Goal: Book appointment/travel/reservation

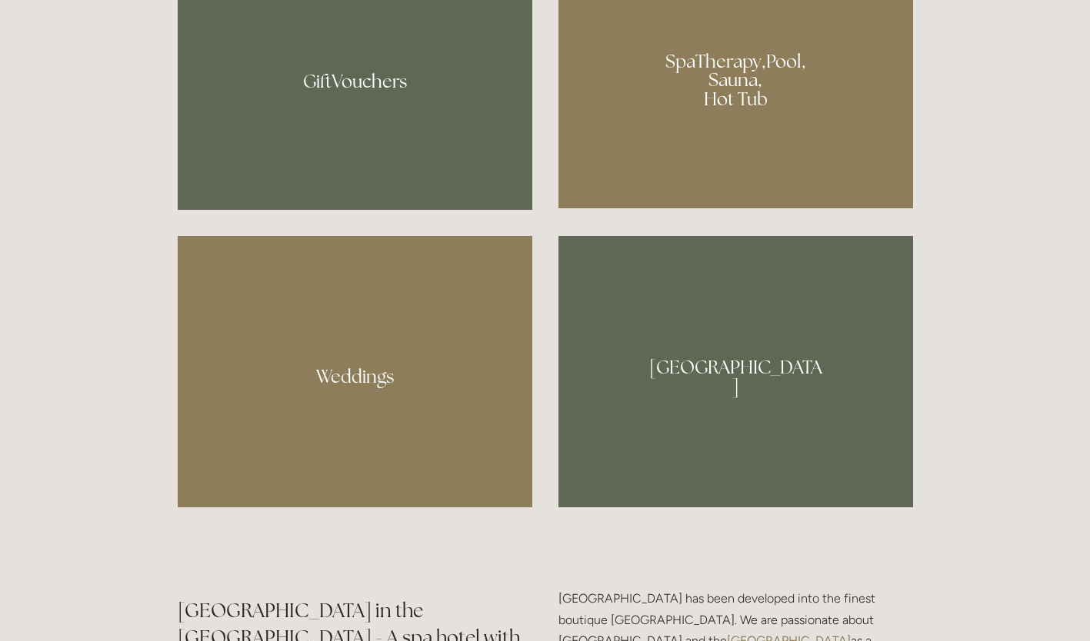
scroll to position [1384, 0]
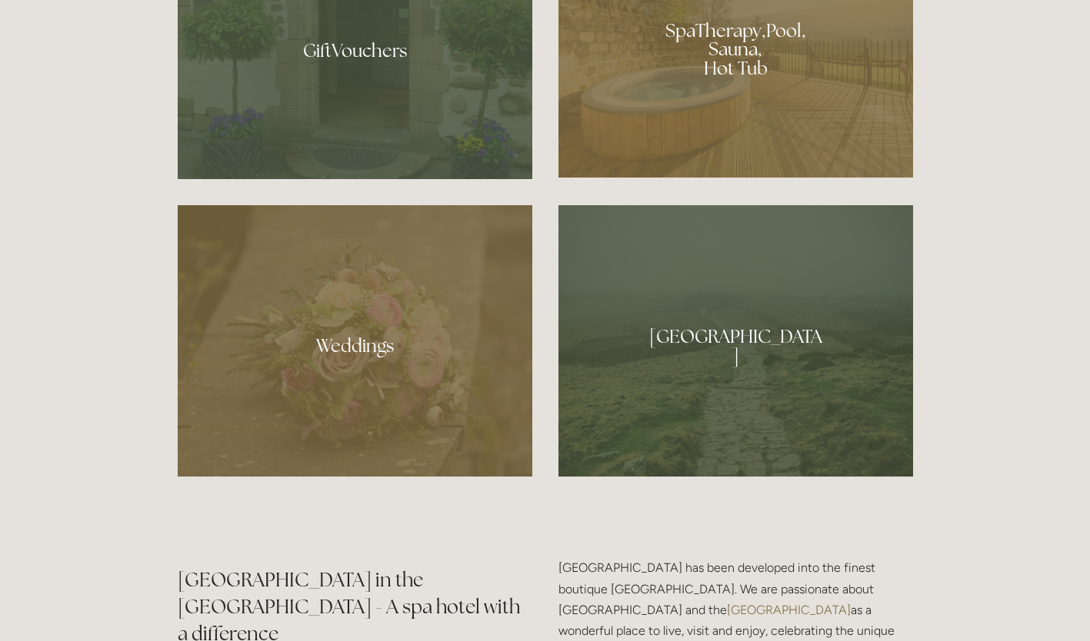
click at [728, 59] on div at bounding box center [735, 44] width 355 height 267
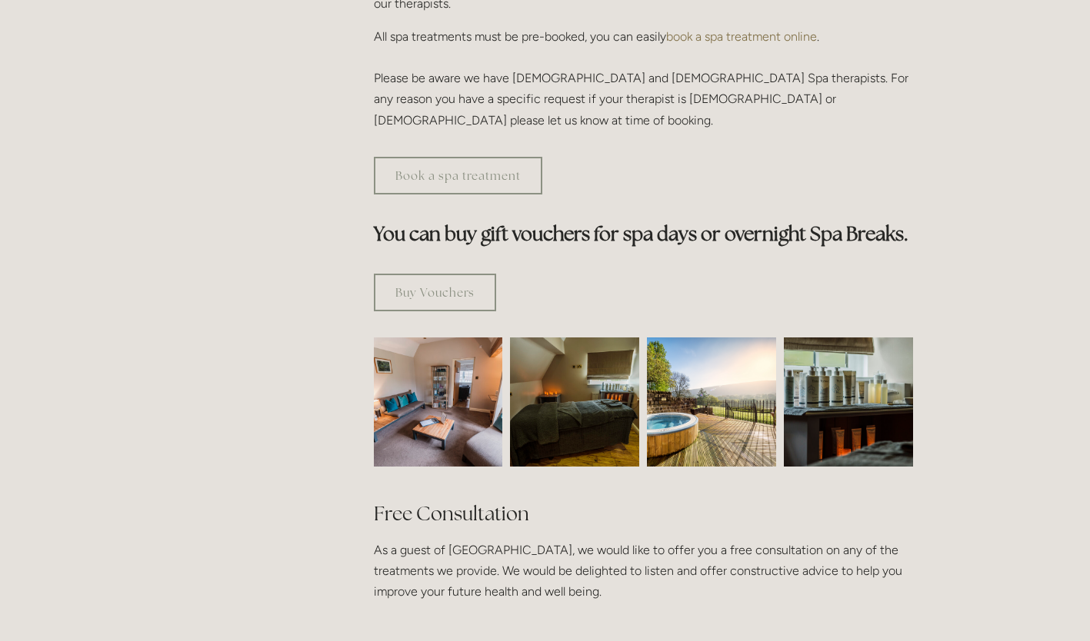
scroll to position [538, 0]
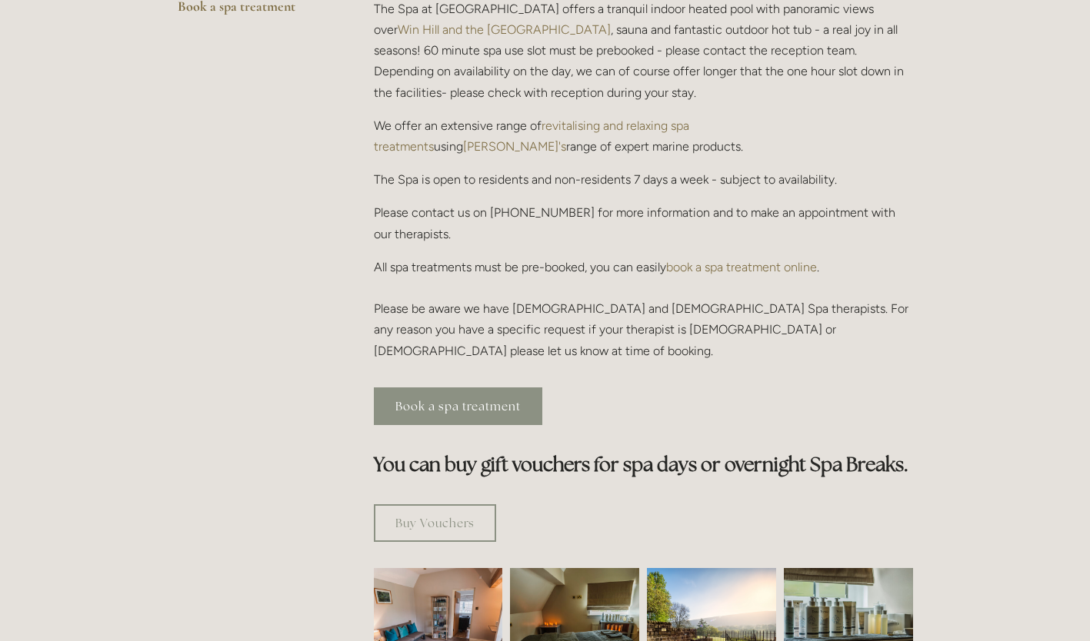
click at [438, 388] on link "Book a spa treatment" at bounding box center [458, 407] width 168 height 38
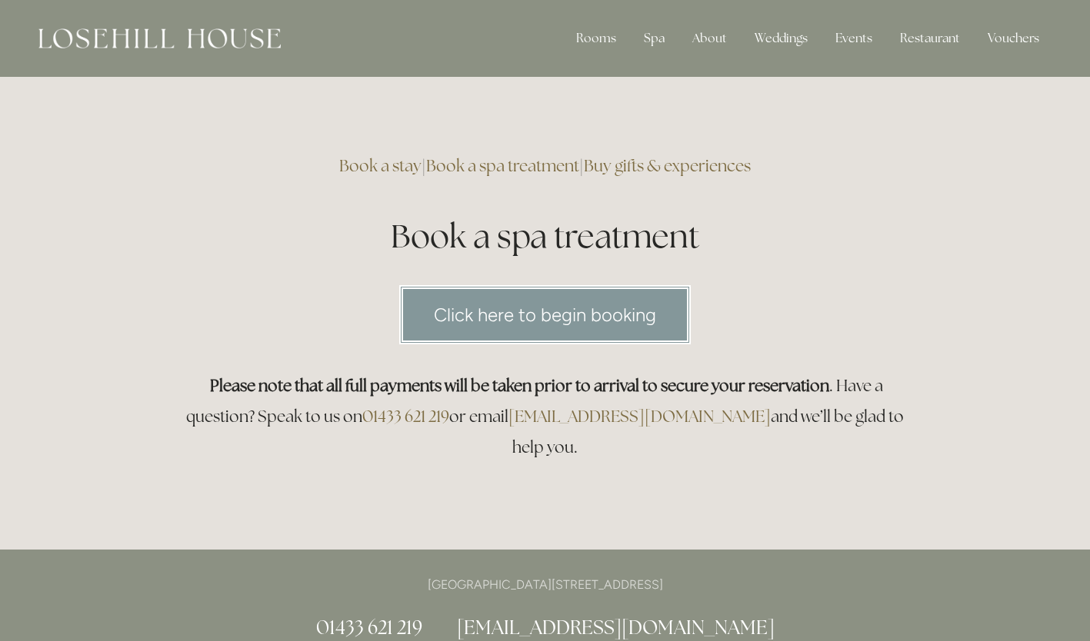
click at [529, 305] on link "Click here to begin booking" at bounding box center [544, 314] width 291 height 59
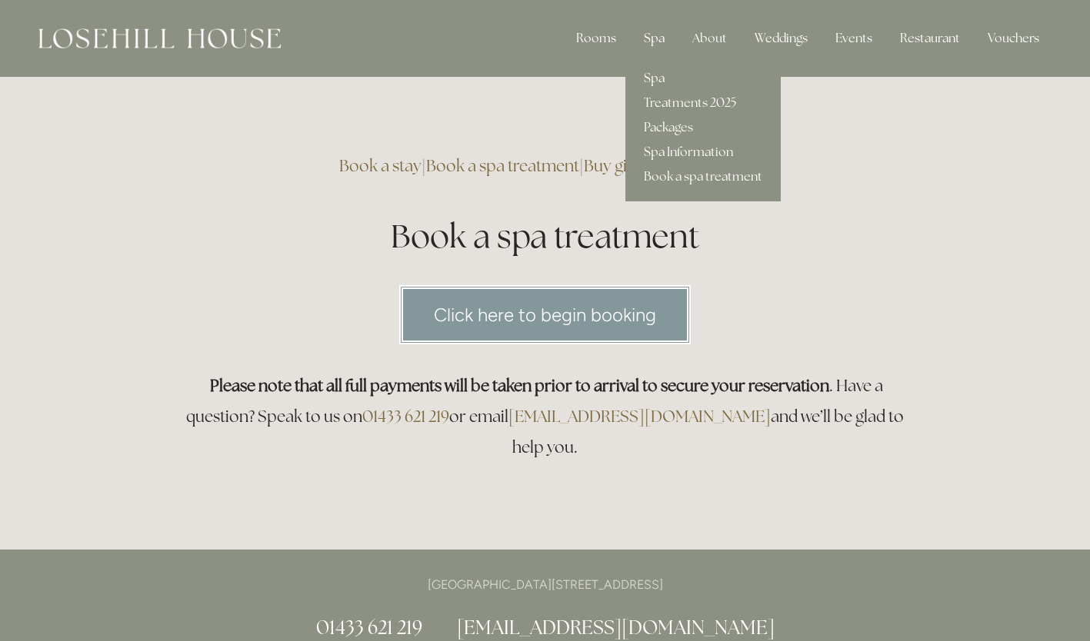
click at [660, 34] on div "Spa" at bounding box center [653, 38] width 45 height 31
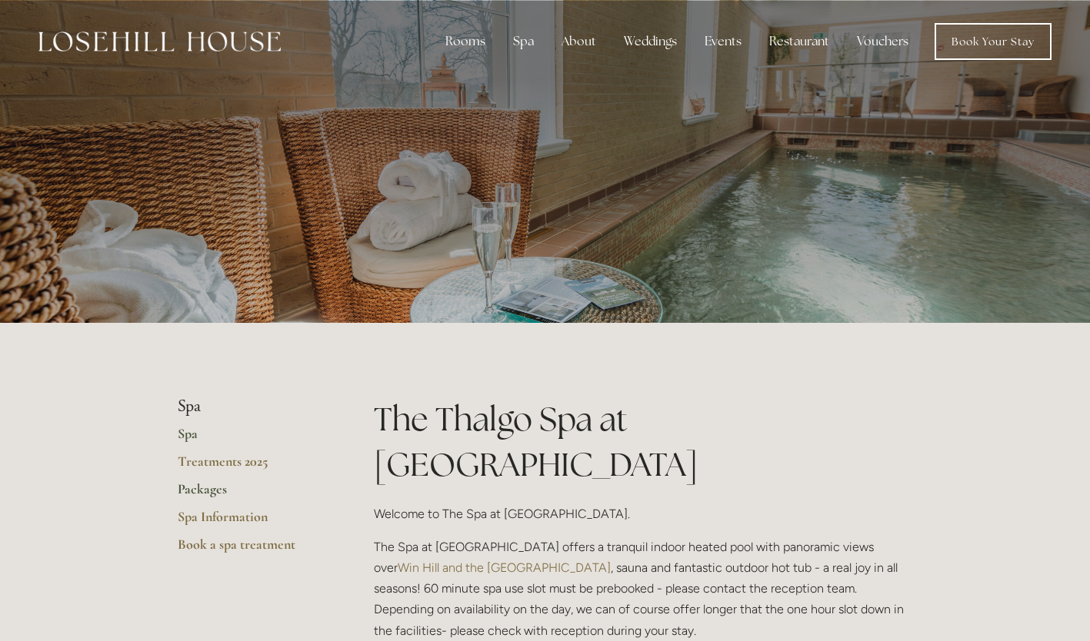
click at [197, 489] on link "Packages" at bounding box center [251, 495] width 147 height 28
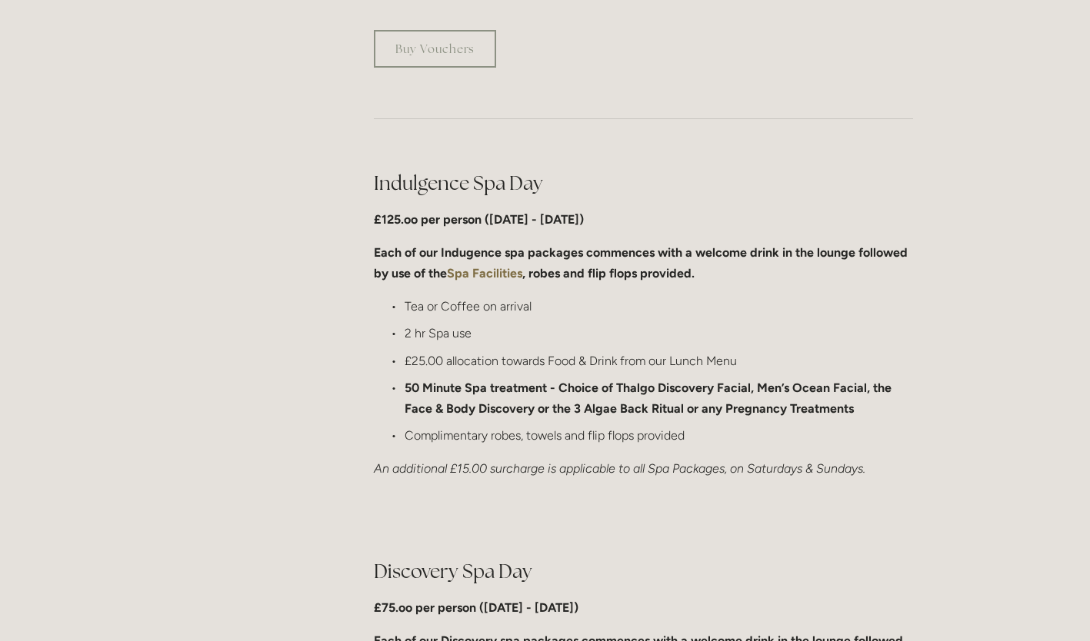
scroll to position [308, 0]
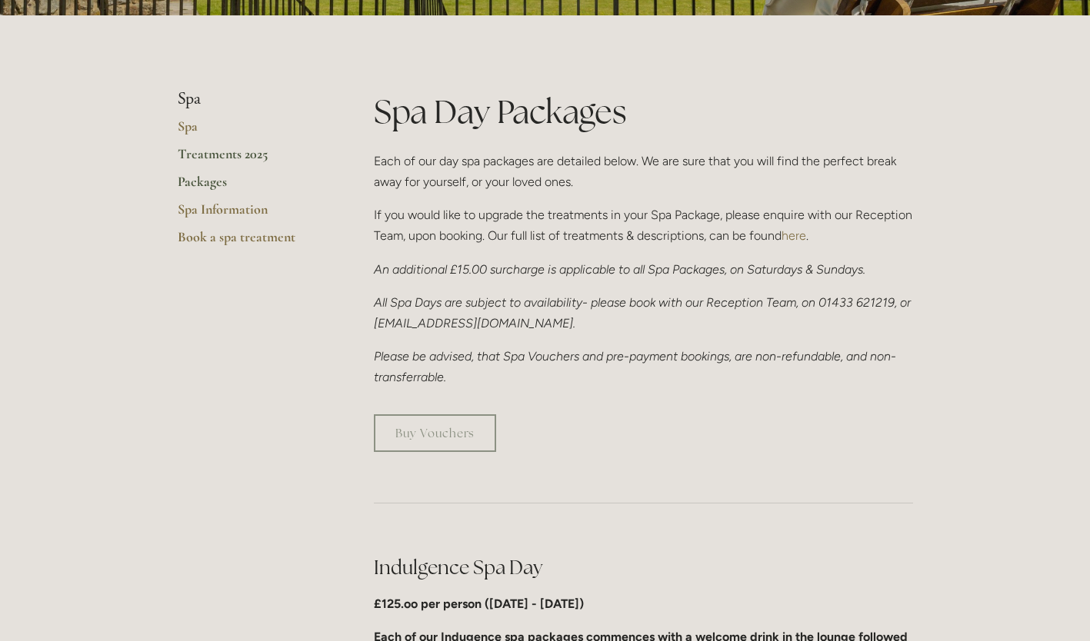
click at [195, 148] on link "Treatments 2025" at bounding box center [251, 159] width 147 height 28
click at [197, 236] on link "Book a spa treatment" at bounding box center [251, 242] width 147 height 28
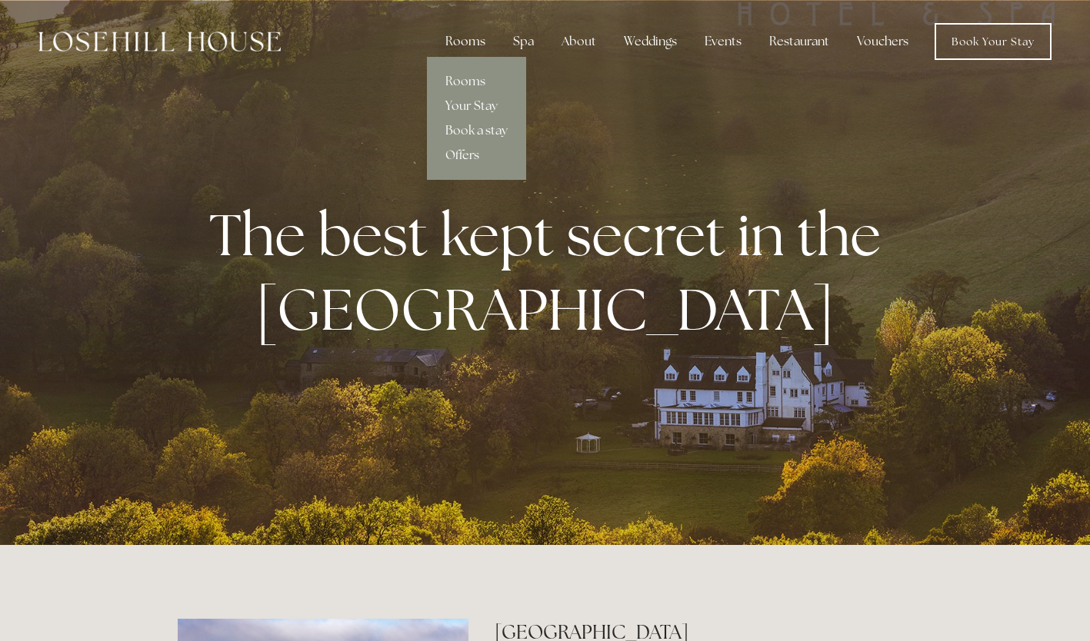
click at [480, 44] on div "Rooms" at bounding box center [465, 41] width 65 height 31
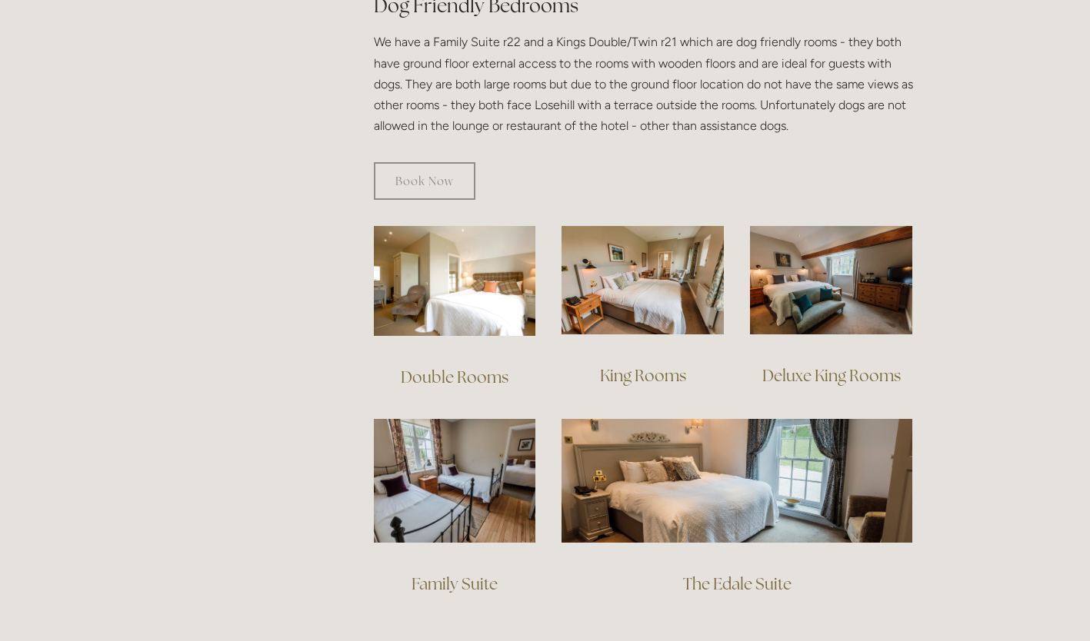
scroll to position [923, 0]
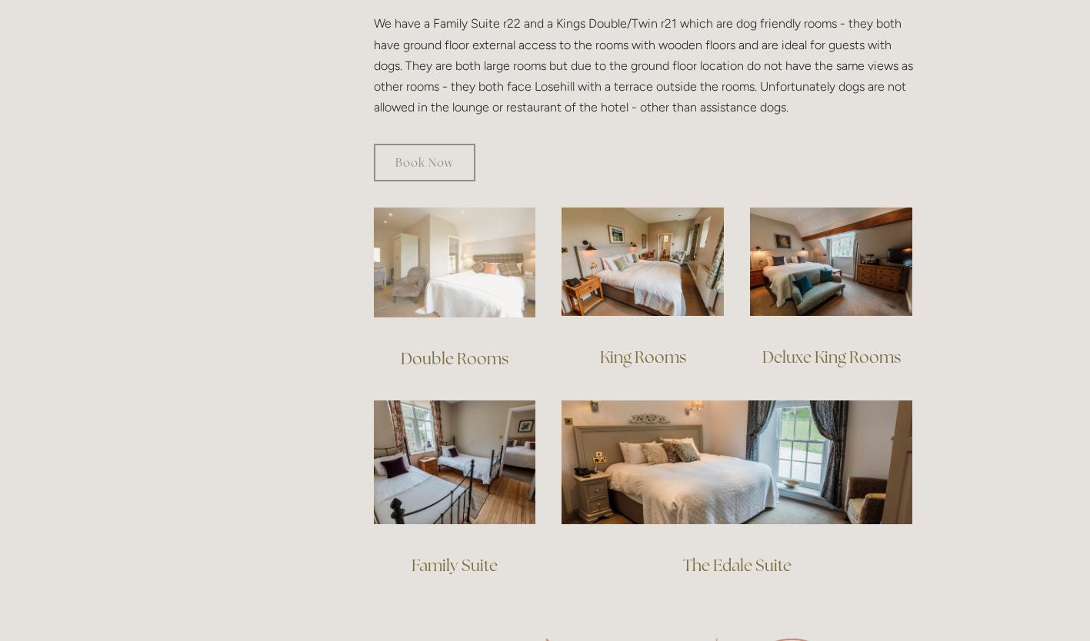
click at [466, 259] on img at bounding box center [455, 263] width 162 height 110
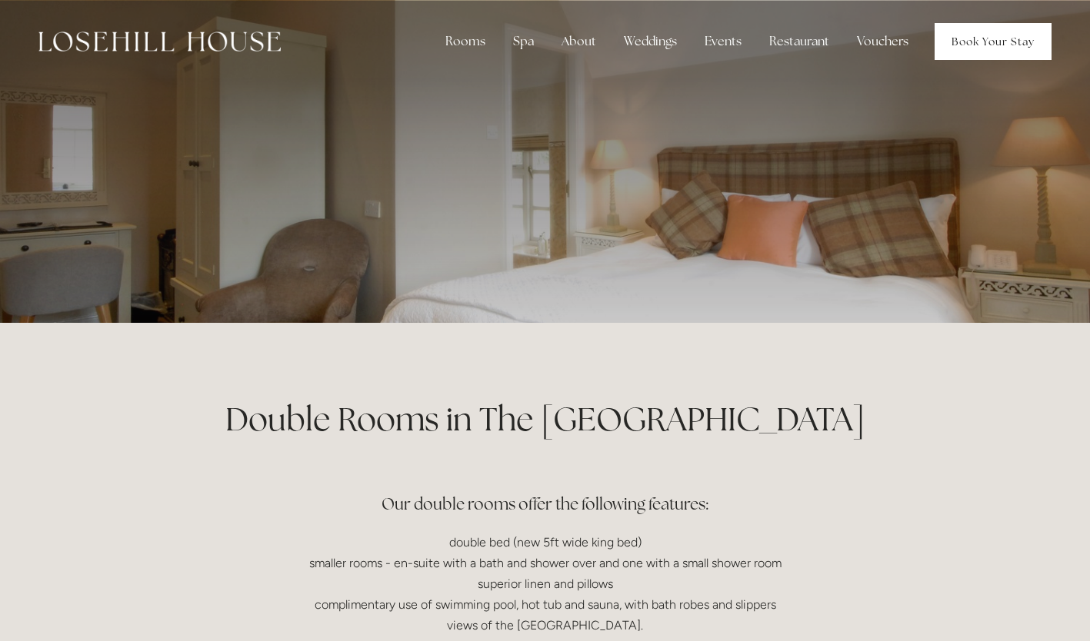
click at [980, 40] on link "Book Your Stay" at bounding box center [992, 41] width 117 height 37
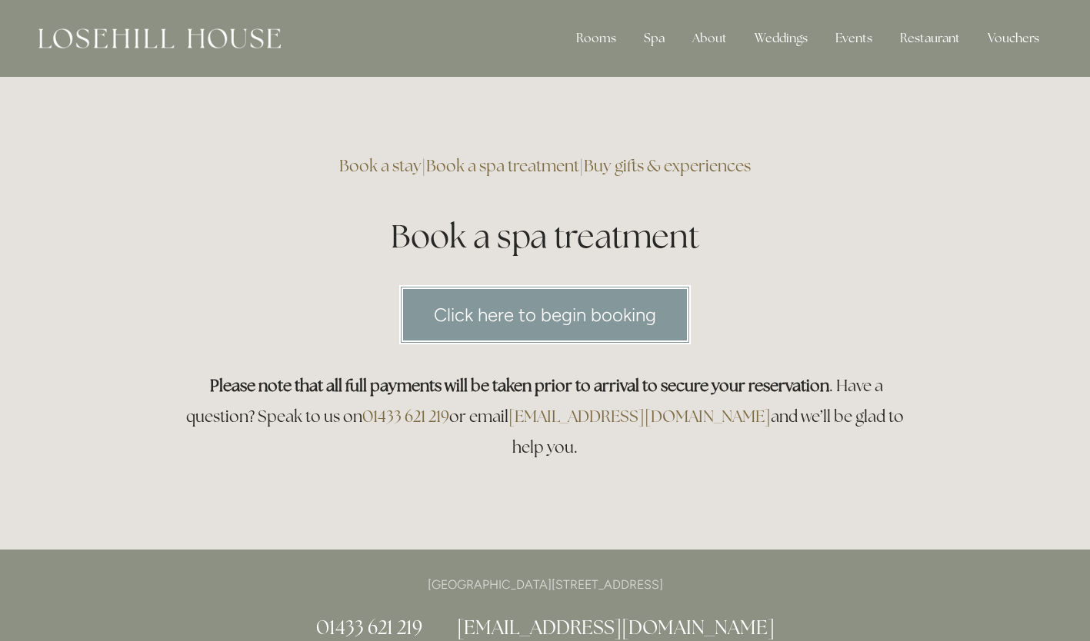
click at [528, 308] on link "Click here to begin booking" at bounding box center [544, 314] width 291 height 59
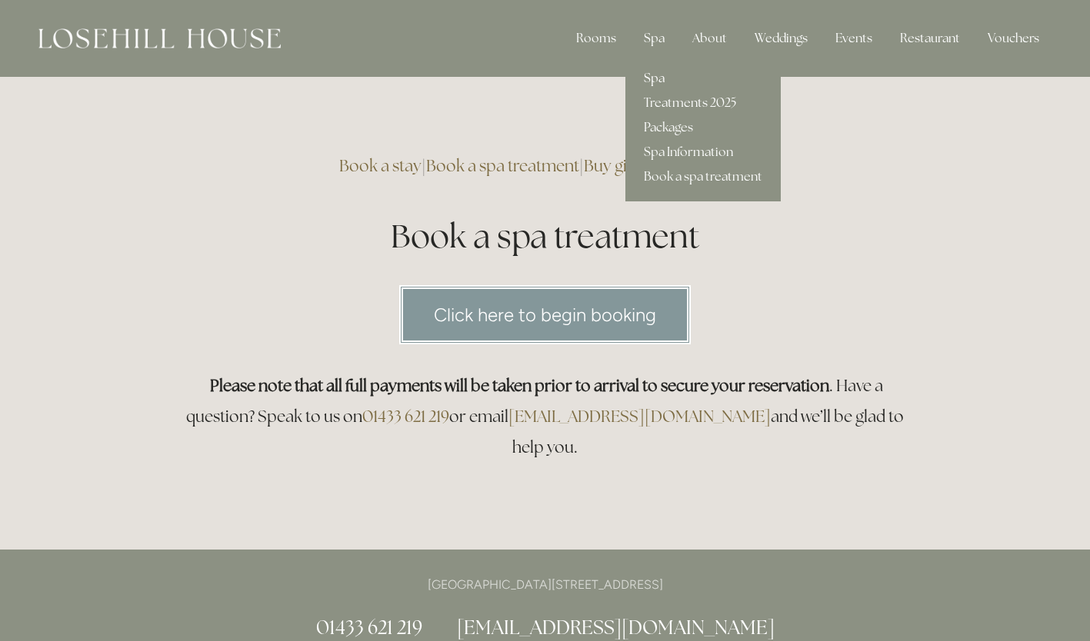
click at [661, 73] on link "Spa" at bounding box center [702, 78] width 155 height 25
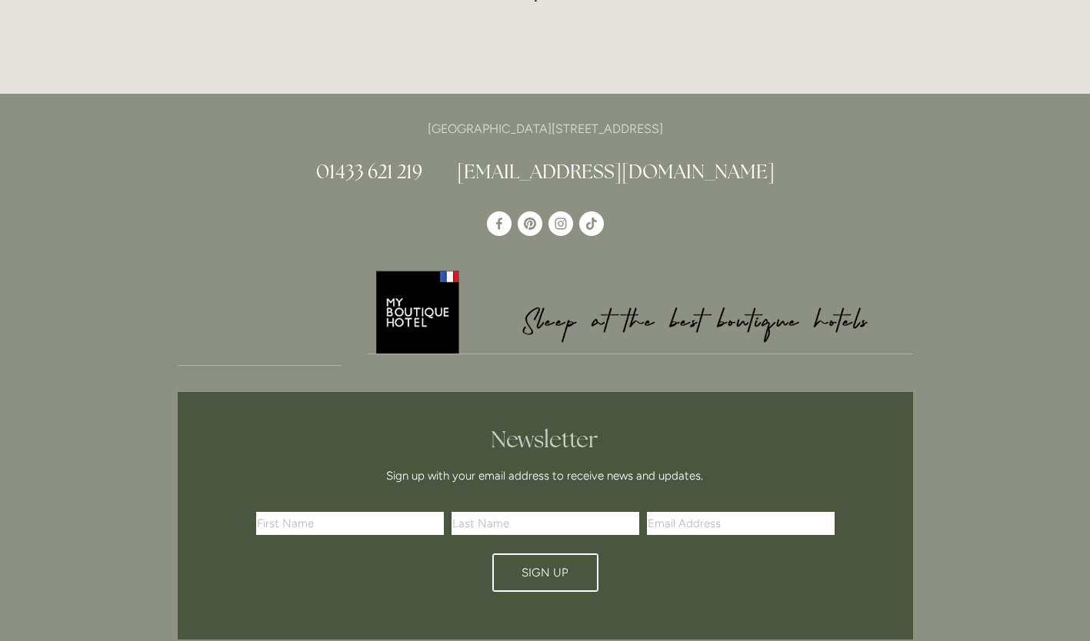
scroll to position [308, 0]
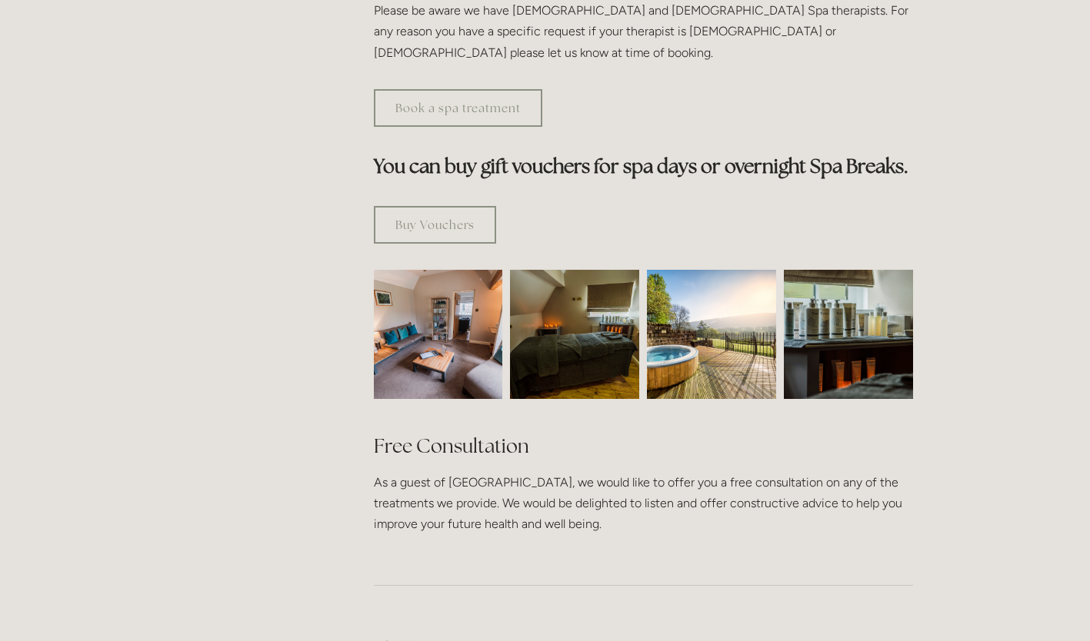
scroll to position [846, 0]
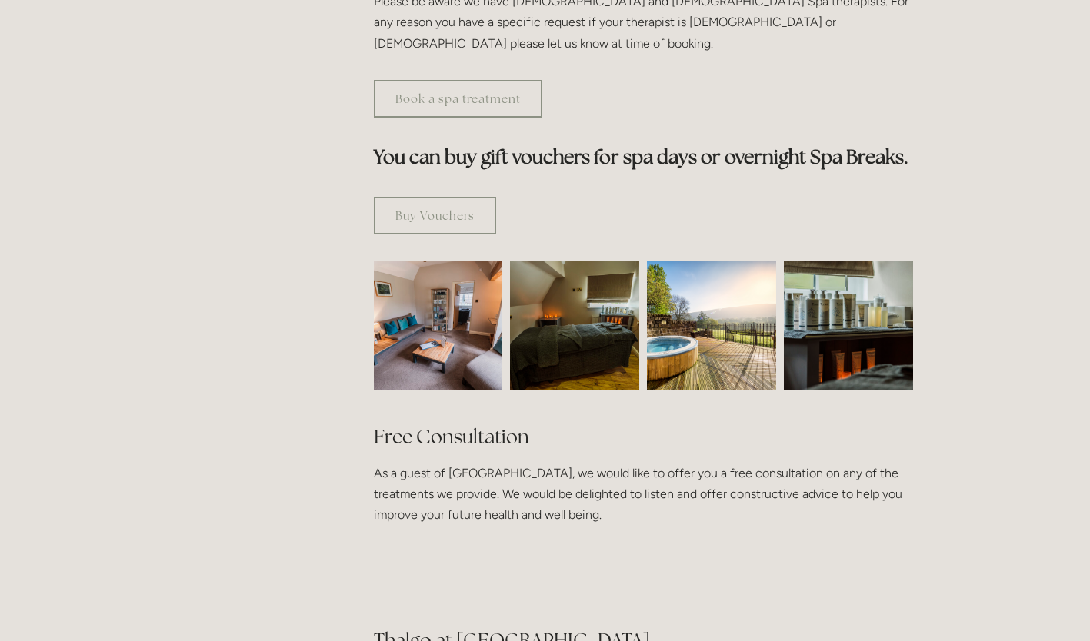
click at [724, 288] on img at bounding box center [711, 325] width 129 height 129
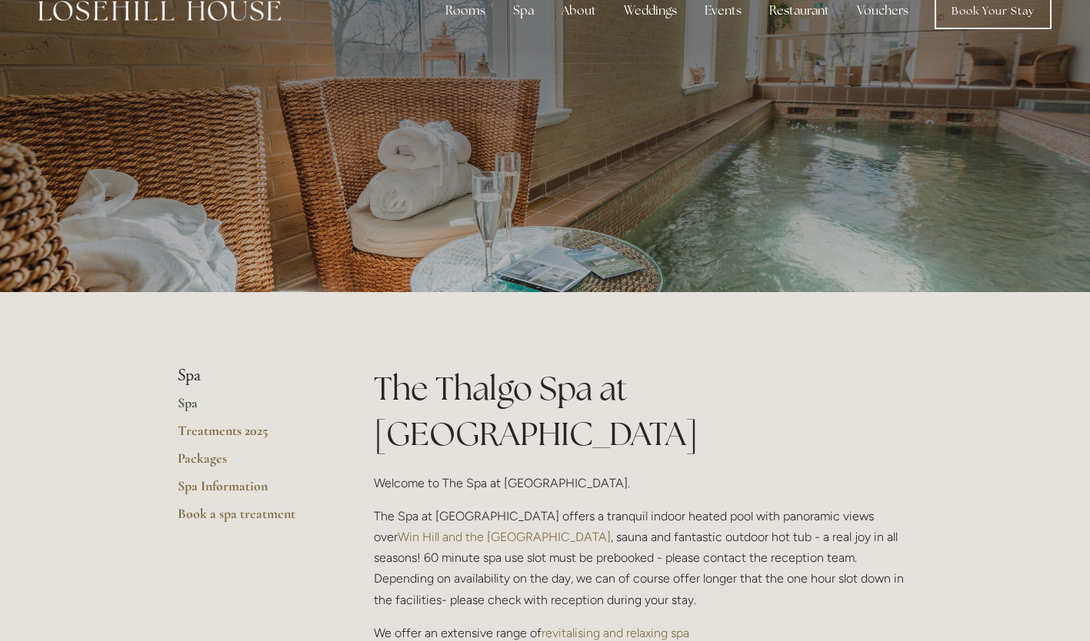
scroll to position [0, 0]
